Goal: Feedback & Contribution: Leave review/rating

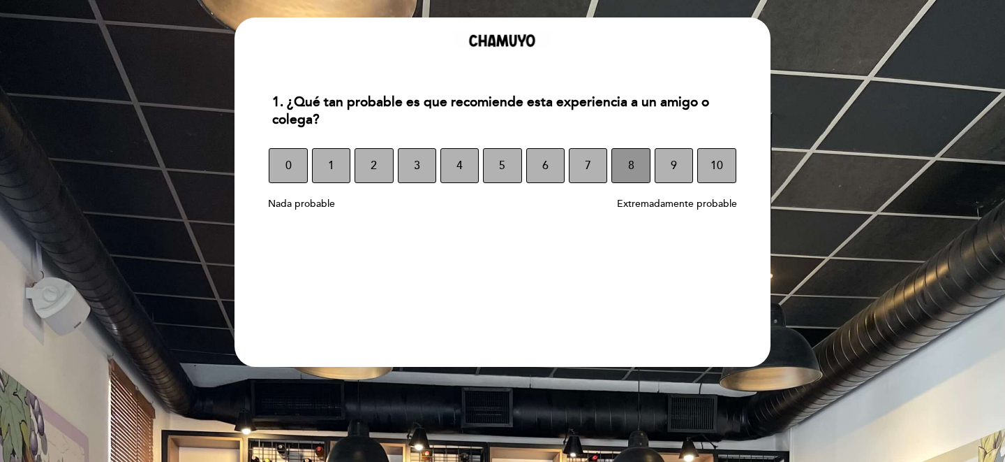
click at [626, 174] on button "8" at bounding box center [631, 165] width 38 height 35
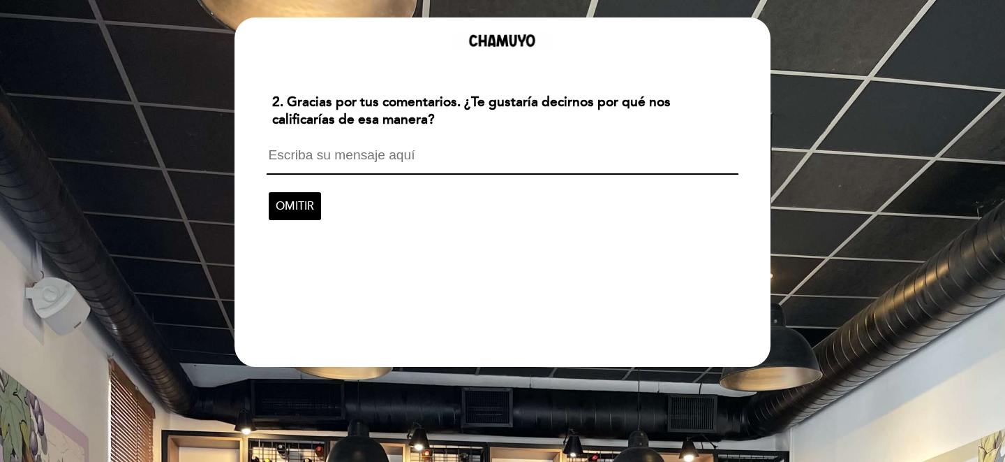
click at [449, 157] on textarea at bounding box center [502, 161] width 471 height 27
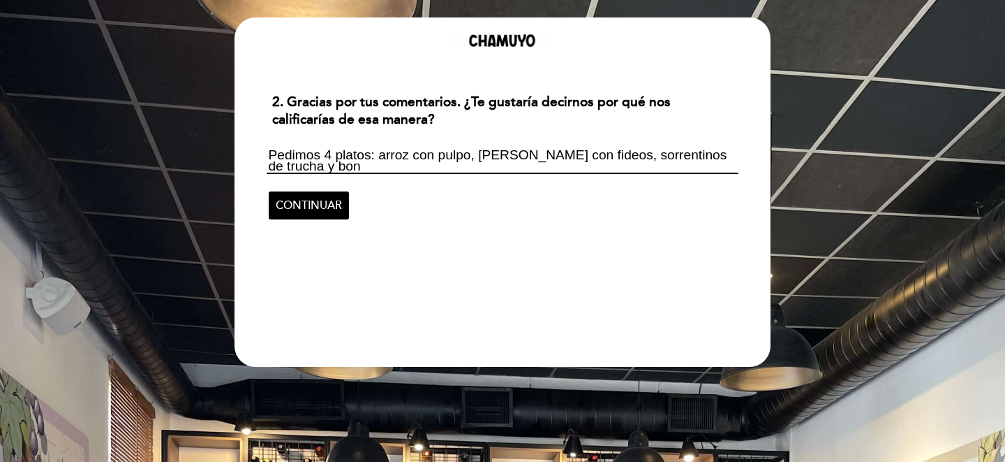
scroll to position [1, 0]
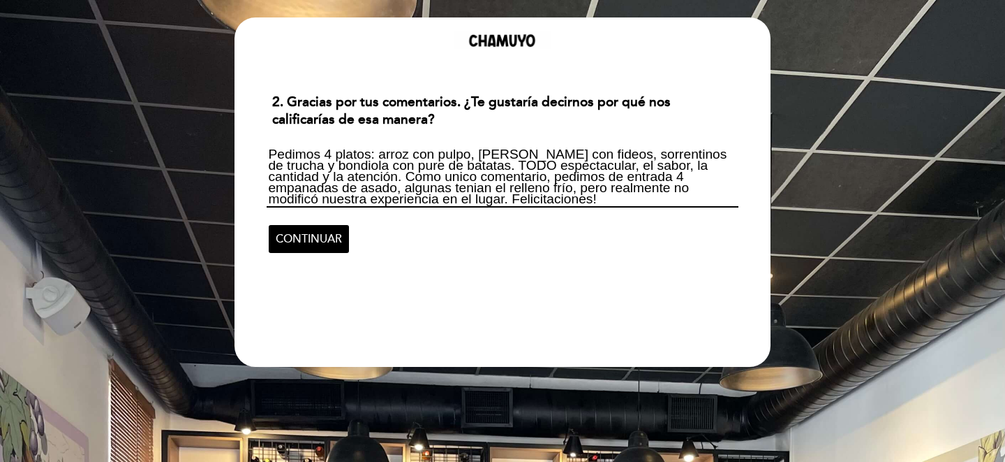
click at [373, 176] on textarea "Pedimos 4 platos: arroz con pulpo, [PERSON_NAME] con fideos, sorrentinos de tru…" at bounding box center [502, 177] width 471 height 59
click at [531, 203] on textarea "Pedimos 4 platos: arroz con pulpo, [PERSON_NAME] con fideos, sorrentinos de tru…" at bounding box center [502, 177] width 471 height 59
type textarea "Pedimos 4 platos: arroz con pulpo, [PERSON_NAME] con fideos, sorrentinos de tru…"
click at [326, 237] on span "CONTINUAR" at bounding box center [309, 238] width 66 height 39
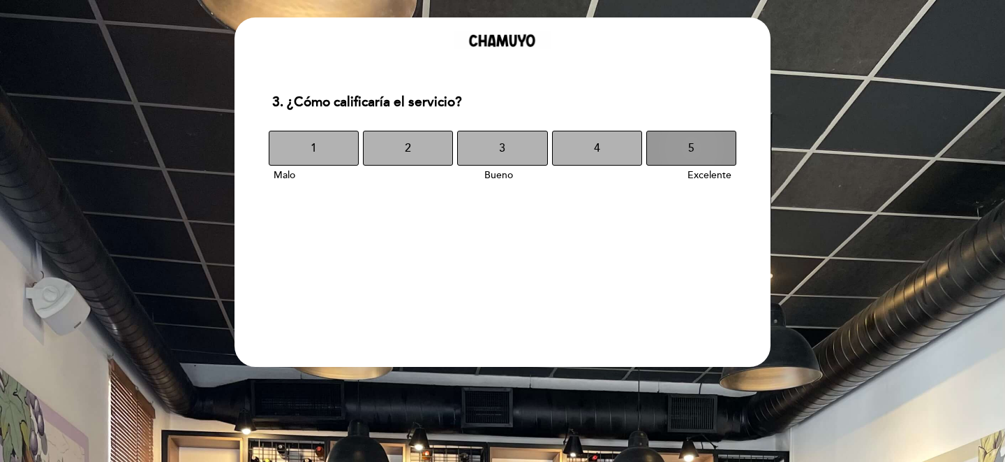
click at [678, 154] on button "5" at bounding box center [692, 148] width 90 height 35
click at [672, 148] on button "5" at bounding box center [692, 148] width 90 height 35
click at [693, 149] on span "5" at bounding box center [691, 147] width 6 height 39
click at [691, 154] on span "5" at bounding box center [691, 147] width 6 height 39
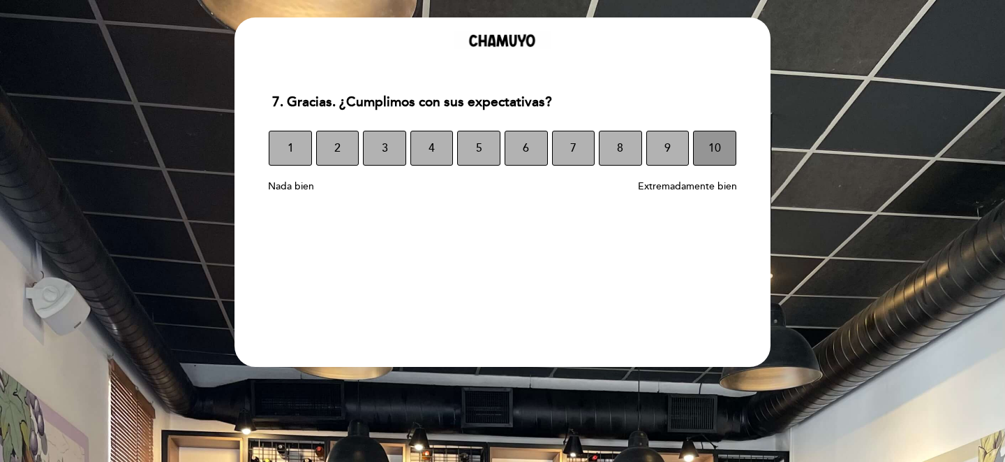
click at [703, 145] on button "10" at bounding box center [714, 148] width 43 height 35
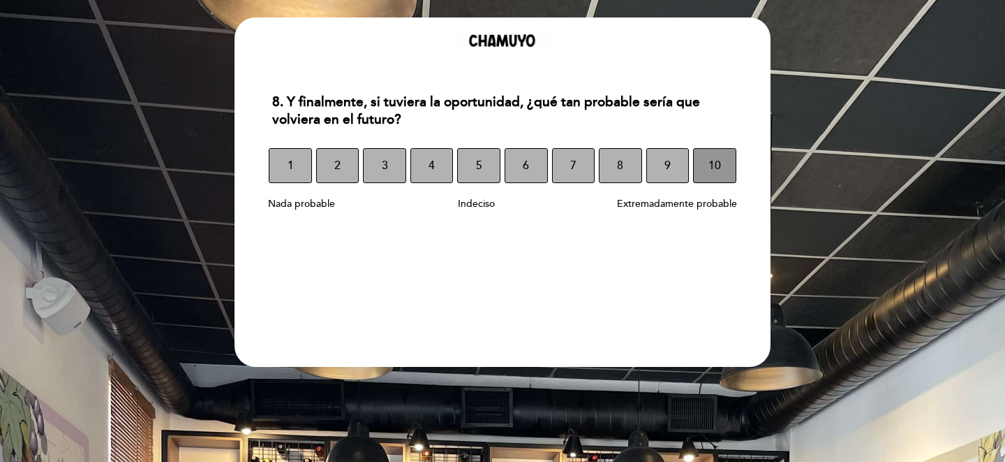
click at [714, 182] on span "10" at bounding box center [715, 165] width 13 height 39
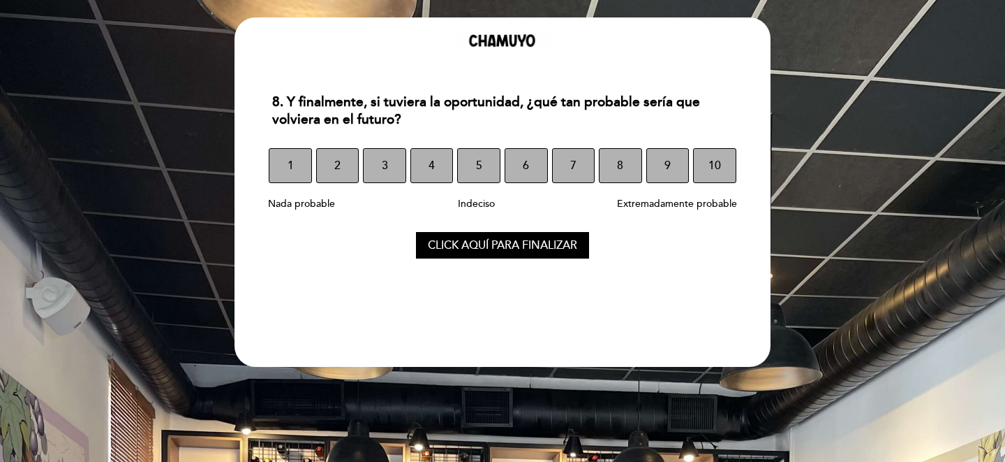
select select "es"
